Goal: Transaction & Acquisition: Purchase product/service

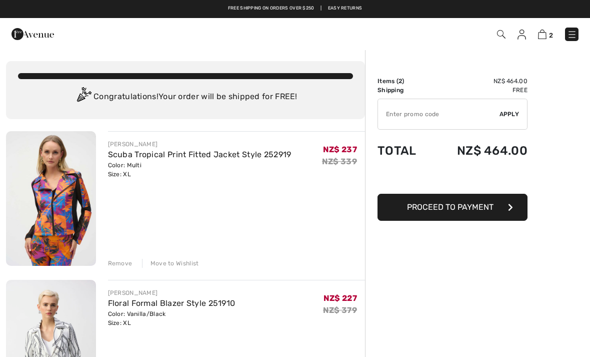
click at [47, 215] on img at bounding box center [51, 198] width 90 height 135
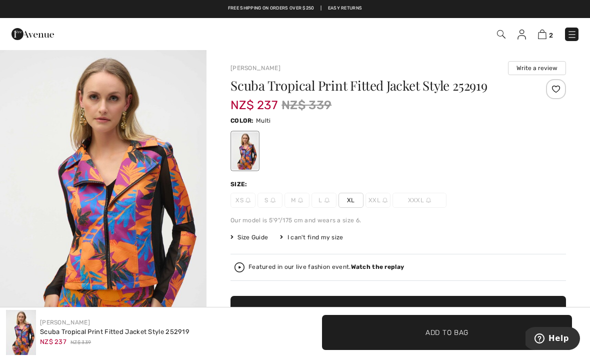
click at [499, 134] on div at bounding box center [399, 151] width 336 height 42
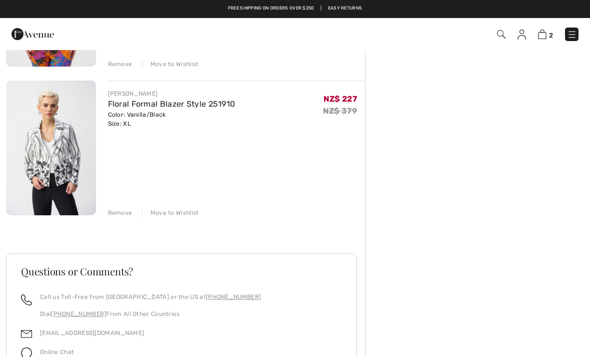
click at [524, 36] on img at bounding box center [522, 35] width 9 height 10
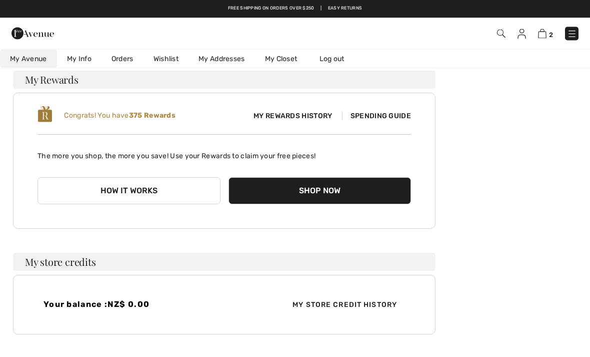
scroll to position [77, 0]
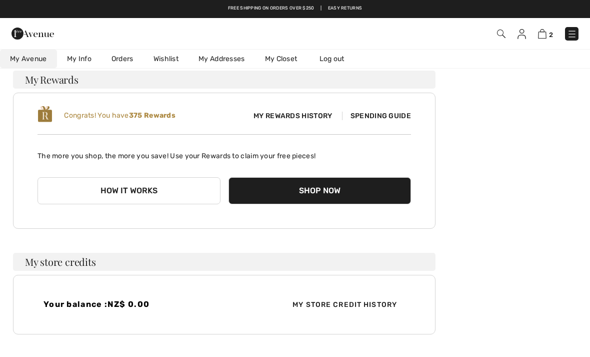
click at [374, 119] on span "Spending Guide" at bounding box center [376, 116] width 69 height 9
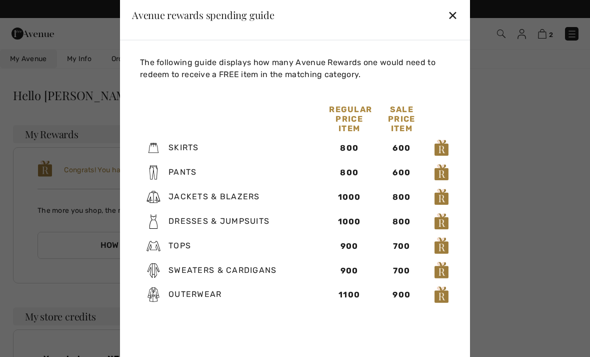
scroll to position [0, 0]
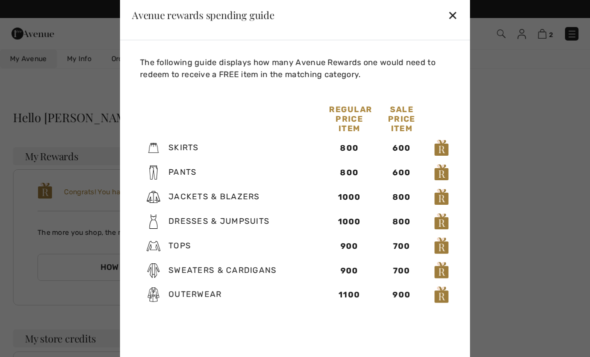
click at [456, 19] on div "✕" at bounding box center [453, 15] width 11 height 21
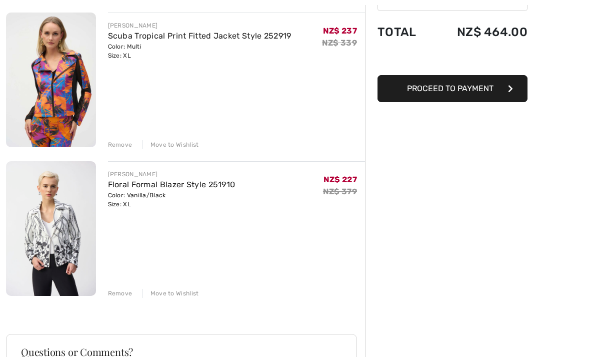
scroll to position [135, 0]
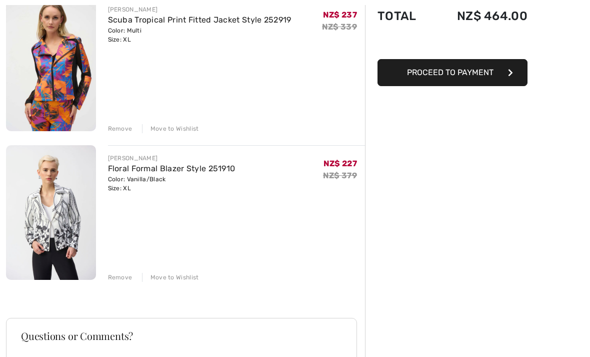
click at [120, 281] on div "Remove" at bounding box center [120, 277] width 25 height 9
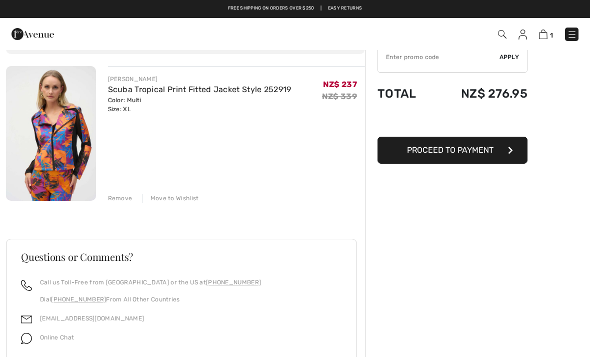
scroll to position [57, 0]
click at [55, 154] on img at bounding box center [51, 134] width 90 height 135
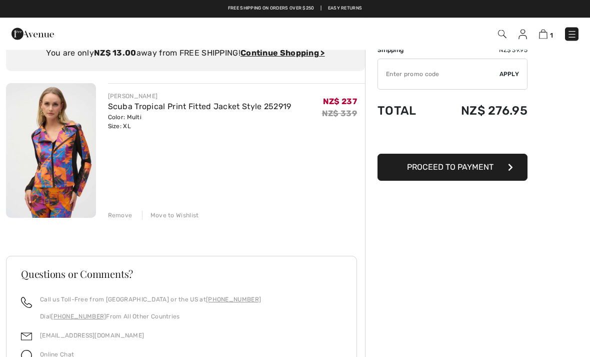
scroll to position [34, 0]
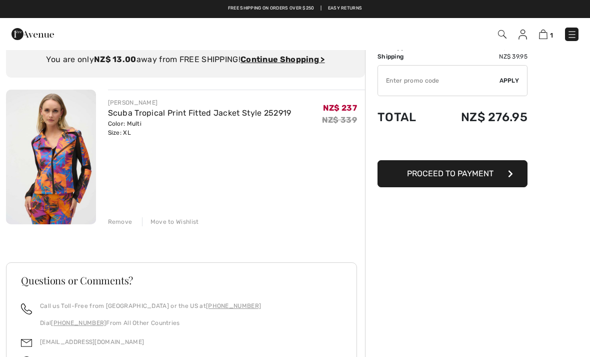
click at [275, 60] on ins "Continue Shopping >" at bounding box center [283, 60] width 85 height 10
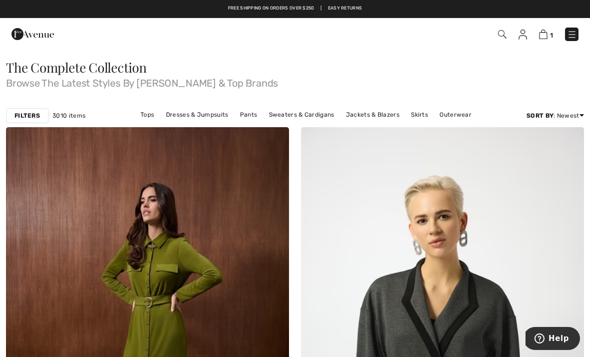
click at [502, 38] on img at bounding box center [502, 34] width 9 height 9
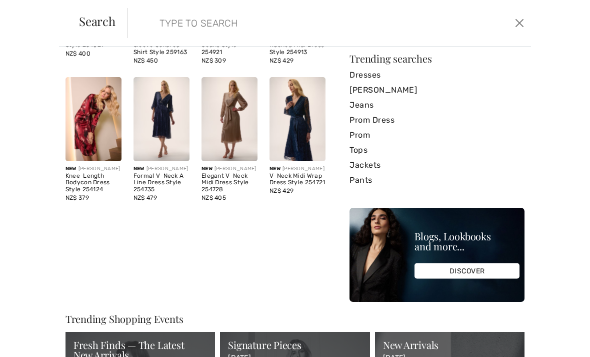
scroll to position [184, 0]
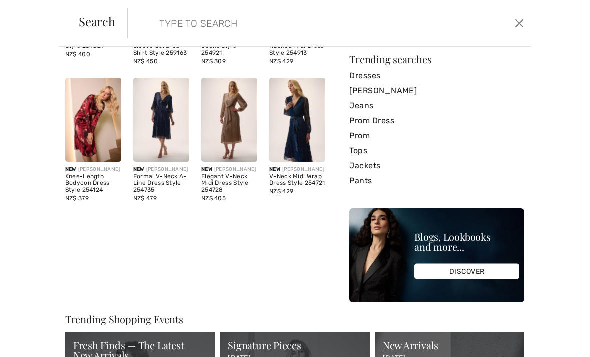
click at [408, 93] on link "[PERSON_NAME]" at bounding box center [437, 90] width 175 height 15
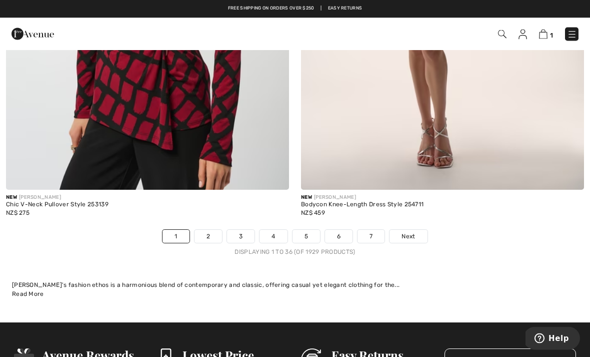
scroll to position [8793, 0]
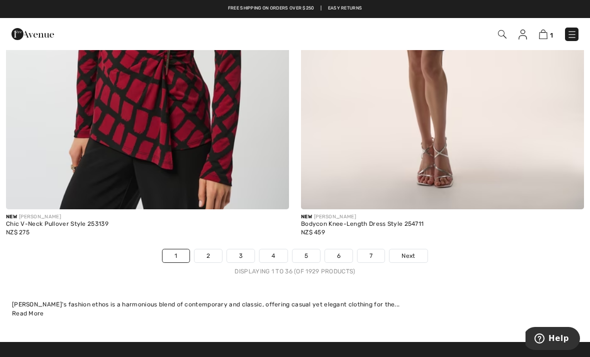
click at [489, 250] on ul "1 2 3 4 5 6 7 Next" at bounding box center [295, 256] width 590 height 14
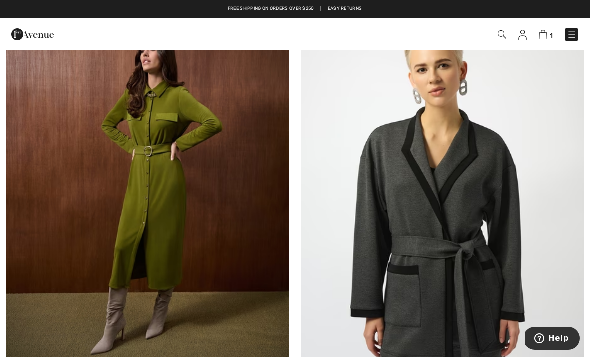
scroll to position [0, 0]
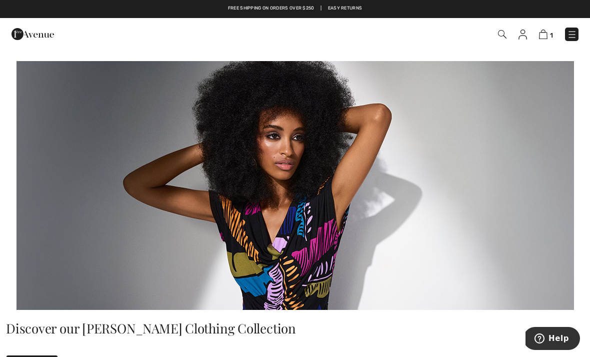
click at [40, 37] on img at bounding box center [33, 34] width 43 height 20
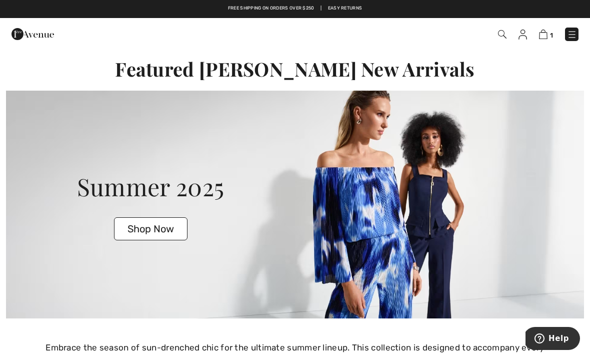
scroll to position [1658, 0]
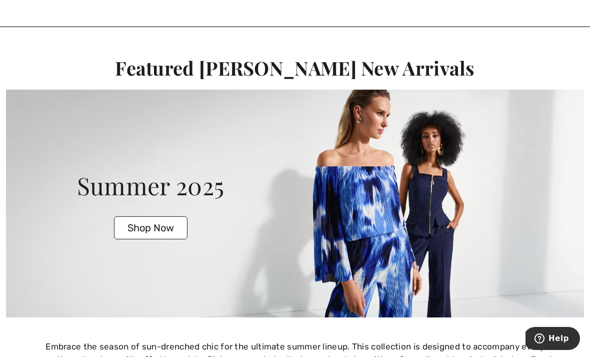
click at [158, 216] on button "Shop Now" at bounding box center [151, 227] width 74 height 23
click at [150, 216] on button "Shop Now" at bounding box center [151, 227] width 74 height 23
click at [152, 223] on button "Shop Now" at bounding box center [151, 227] width 74 height 23
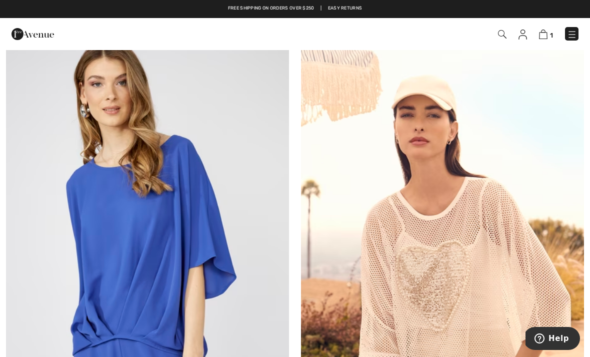
scroll to position [1453, 0]
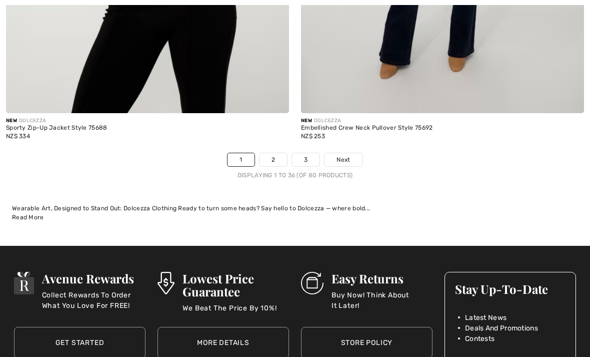
click at [342, 156] on span "Next" at bounding box center [344, 160] width 14 height 9
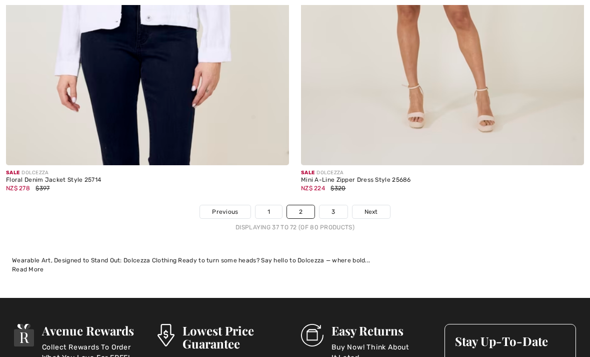
scroll to position [8818, 0]
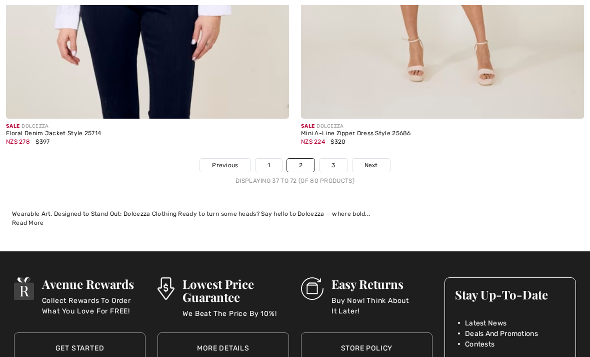
click at [336, 164] on link "3" at bounding box center [334, 165] width 28 height 13
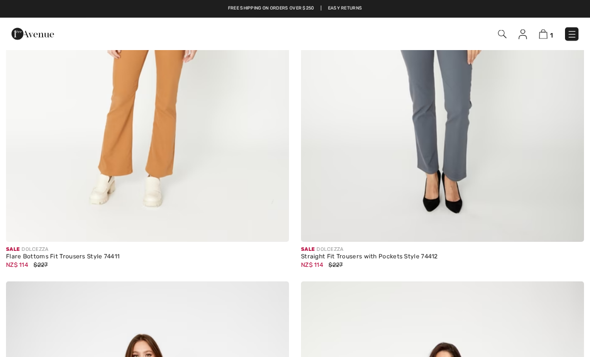
scroll to position [987, 0]
